Goal: Information Seeking & Learning: Find specific fact

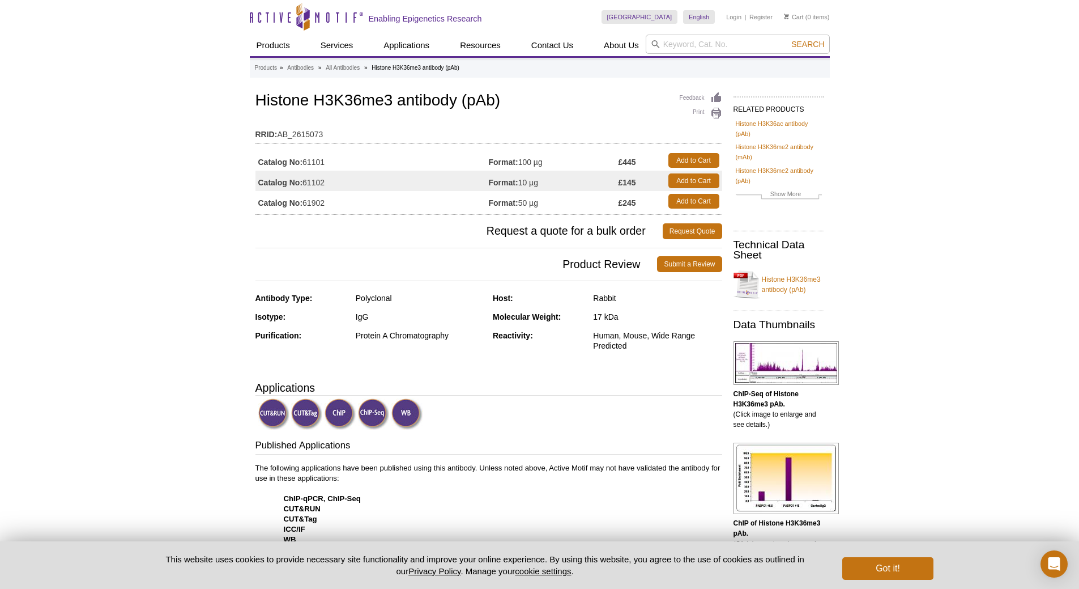
drag, startPoint x: 343, startPoint y: 123, endPoint x: 333, endPoint y: 127, distance: 11.3
click at [333, 127] on td "RRID: AB_2615073" at bounding box center [488, 131] width 467 height 18
drag, startPoint x: 339, startPoint y: 162, endPoint x: 304, endPoint y: 162, distance: 35.1
click at [304, 162] on td "Catalog No: 61101" at bounding box center [371, 160] width 233 height 20
click at [327, 183] on td "Catalog No: 61102" at bounding box center [371, 181] width 233 height 20
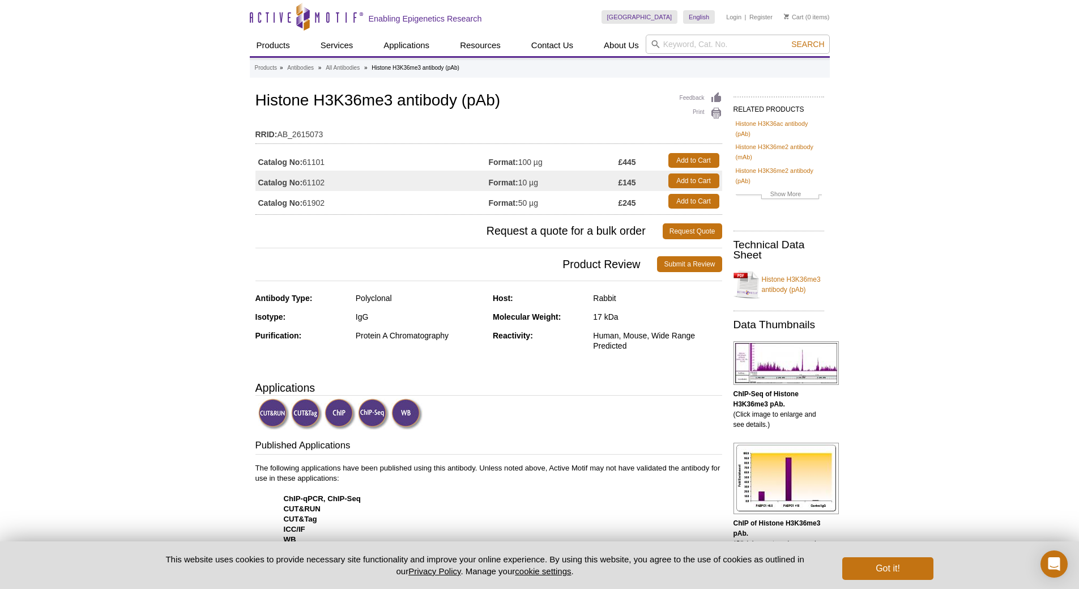
click at [333, 183] on td "Catalog No: 61102" at bounding box center [371, 181] width 233 height 20
drag, startPoint x: 328, startPoint y: 198, endPoint x: 306, endPoint y: 198, distance: 22.1
click at [306, 198] on td "Catalog No: 61902" at bounding box center [371, 201] width 233 height 20
copy td "61902"
click at [661, 41] on input "search" at bounding box center [738, 44] width 184 height 19
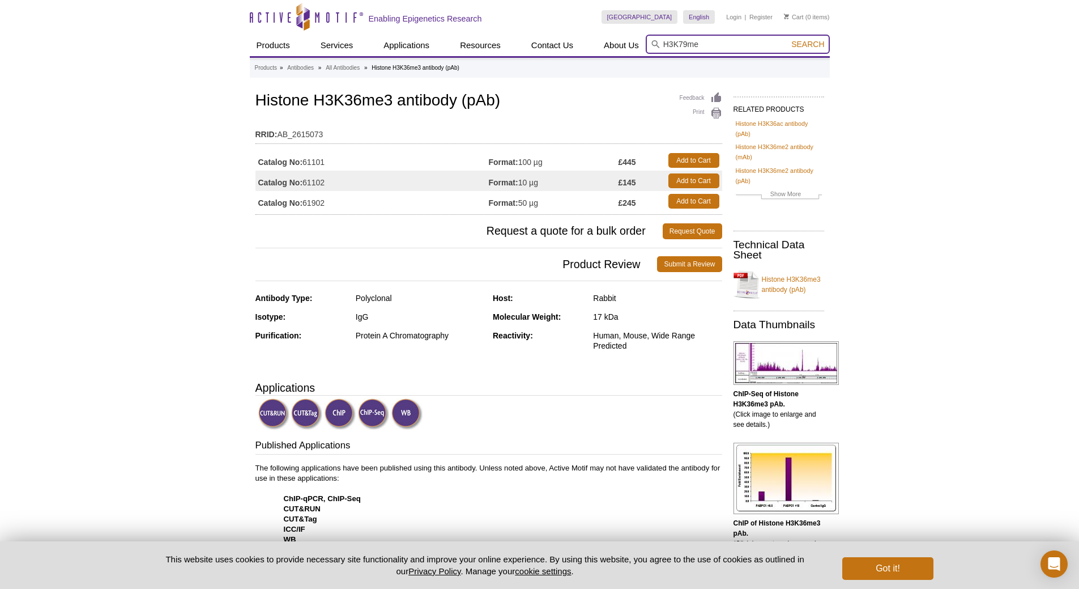
type input "H3K79me"
click at [788, 39] on button "Search" at bounding box center [808, 44] width 40 height 10
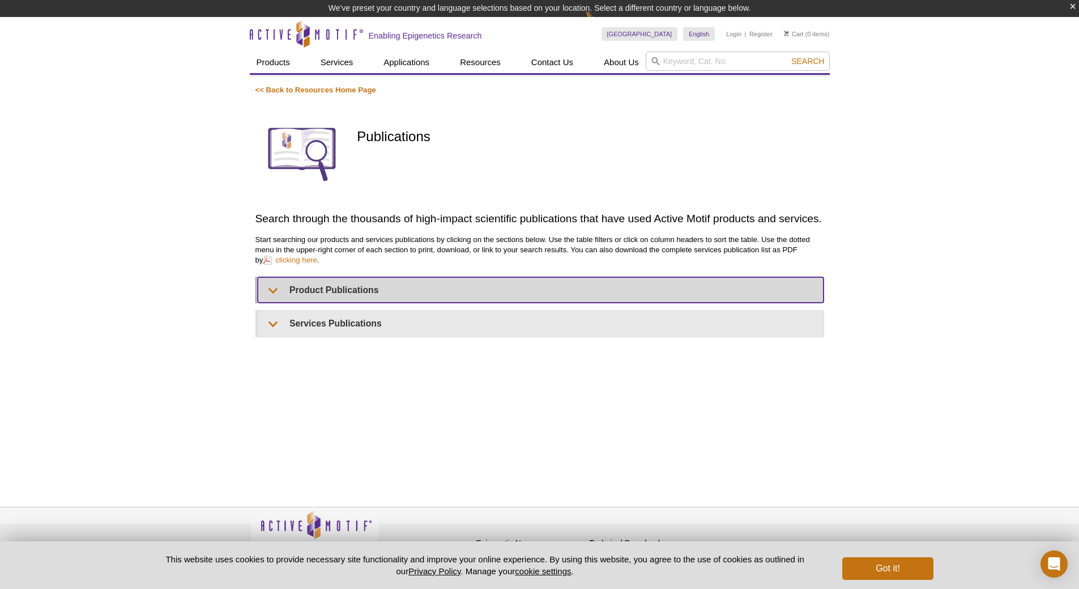
click at [289, 291] on summary "Product Publications" at bounding box center [541, 289] width 566 height 25
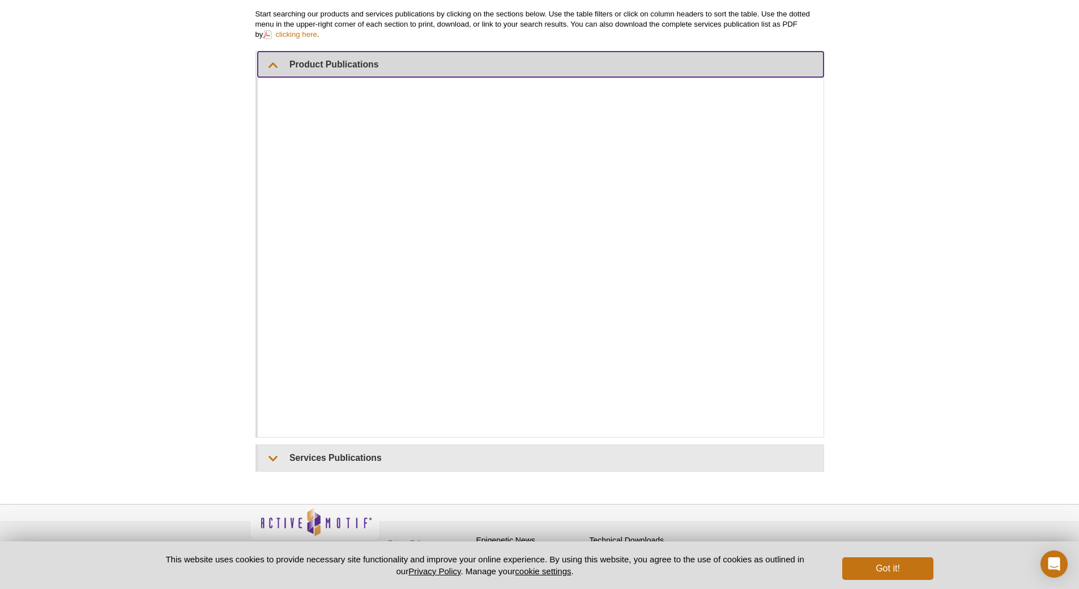
scroll to position [268, 0]
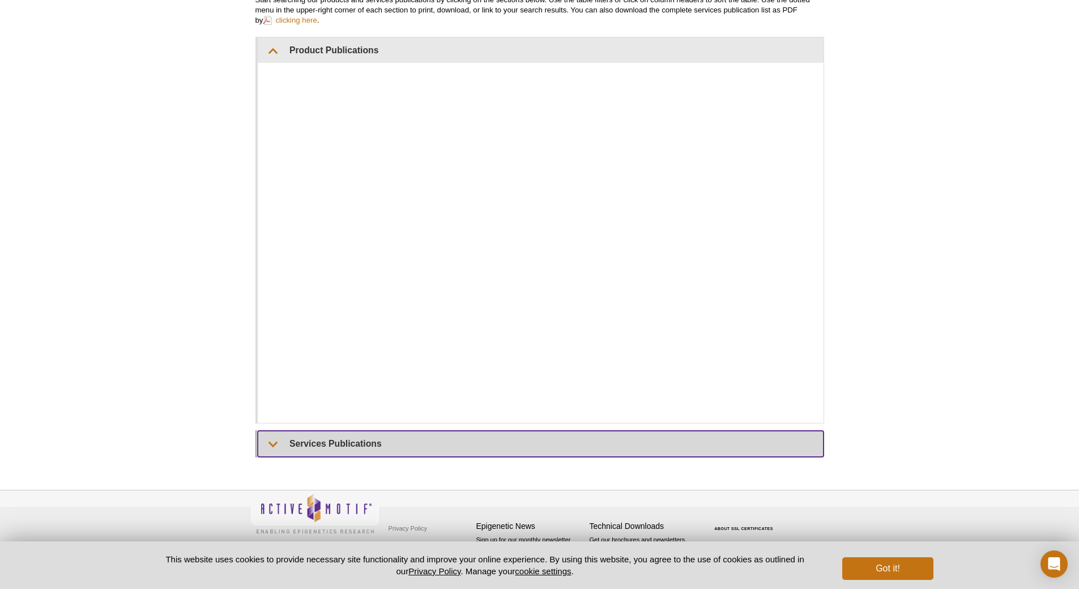
click at [299, 447] on summary "Services Publications" at bounding box center [541, 443] width 566 height 25
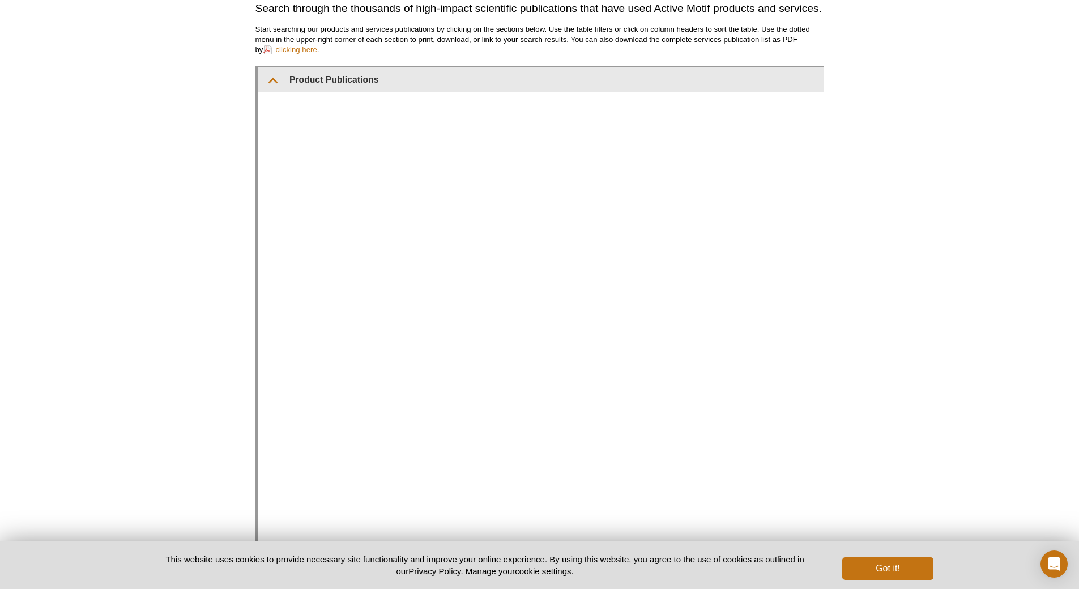
scroll to position [391, 0]
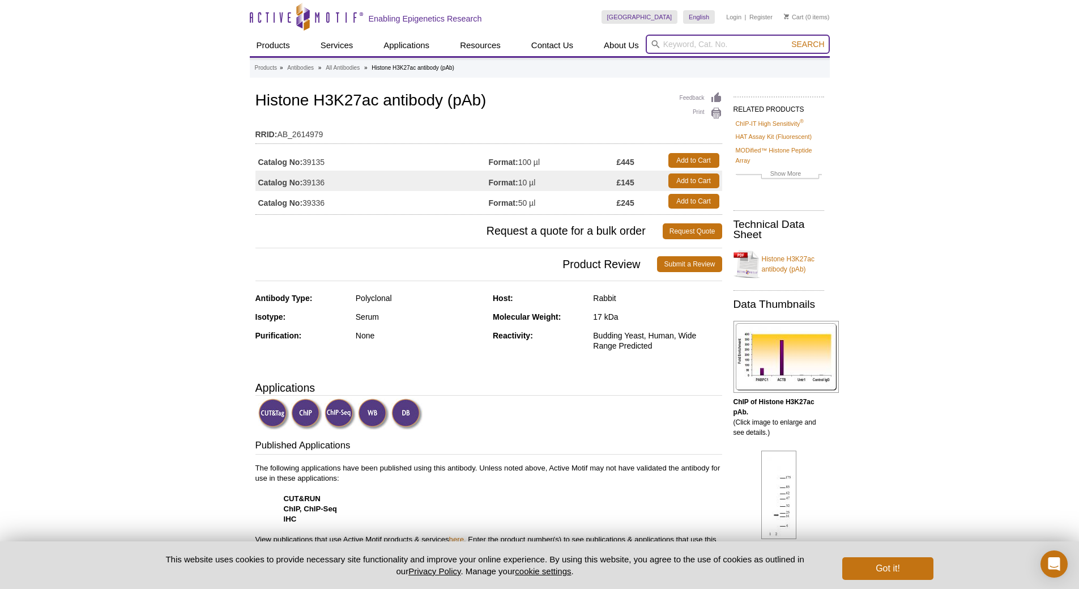
click at [718, 42] on input "search" at bounding box center [738, 44] width 184 height 19
click at [788, 39] on button "Search" at bounding box center [808, 44] width 40 height 10
click at [727, 61] on li "39685 / 39085 – Histone H3K27ac antibody (mAb)" at bounding box center [731, 62] width 171 height 16
type input "39685 / 39085 – Histone H3K27ac antibody (mAb)"
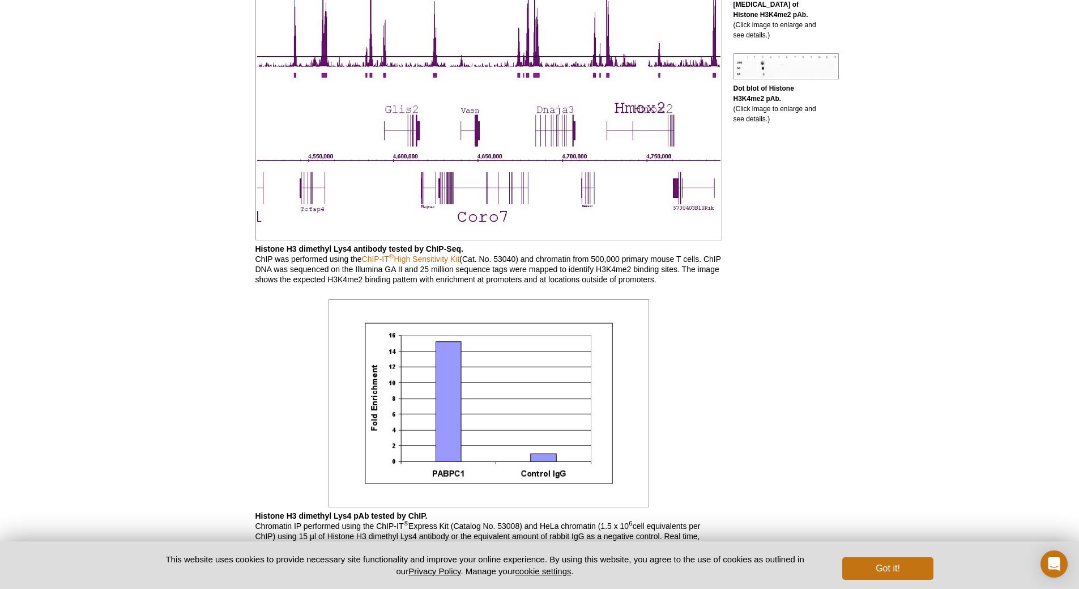
scroll to position [1020, 0]
